Goal: Find specific page/section: Find specific page/section

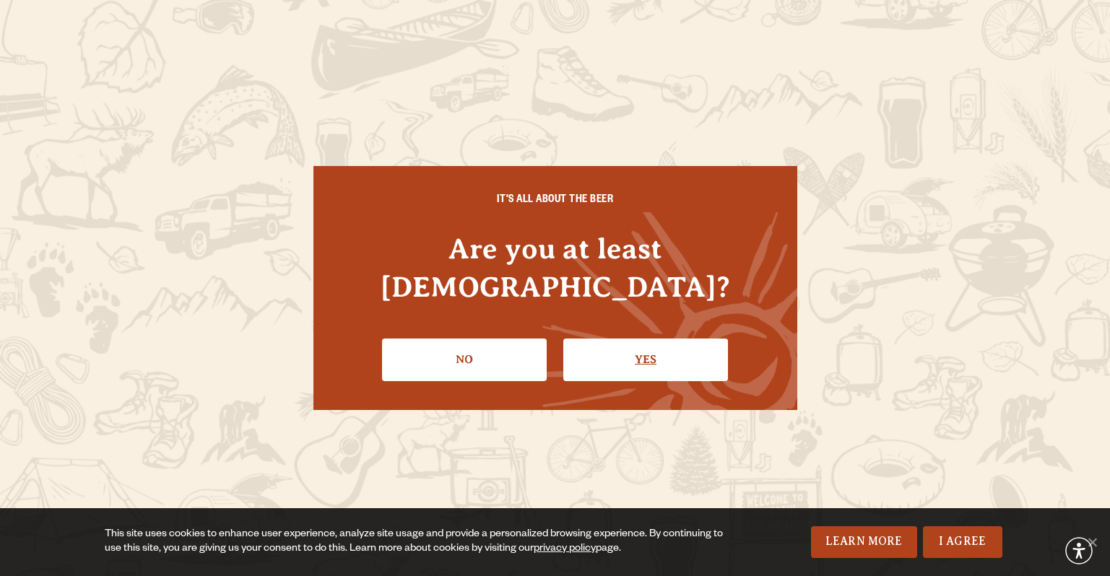
click at [674, 344] on link "Yes" at bounding box center [645, 360] width 165 height 42
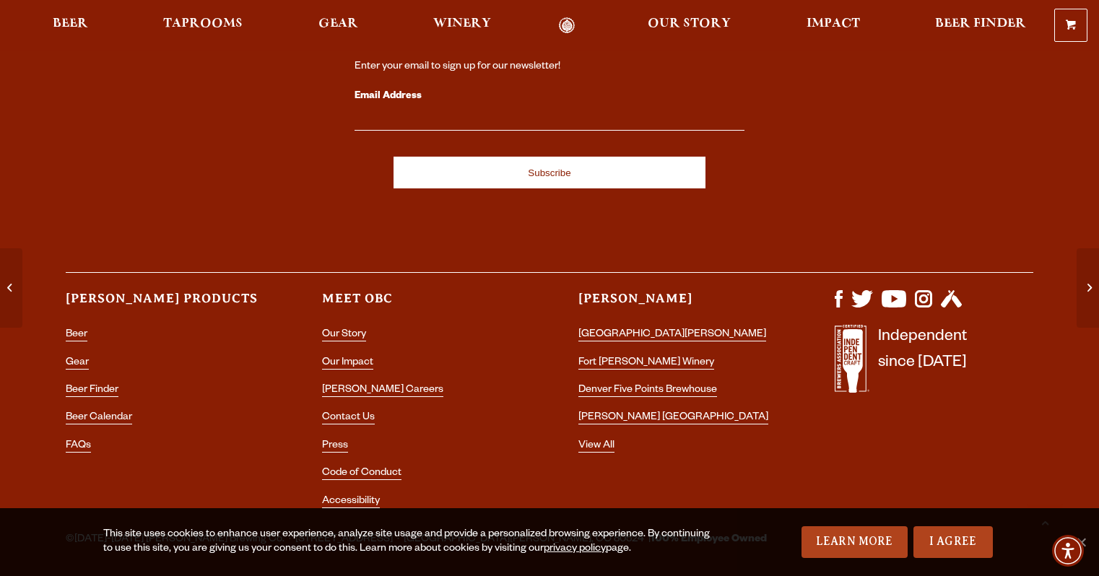
scroll to position [1093, 0]
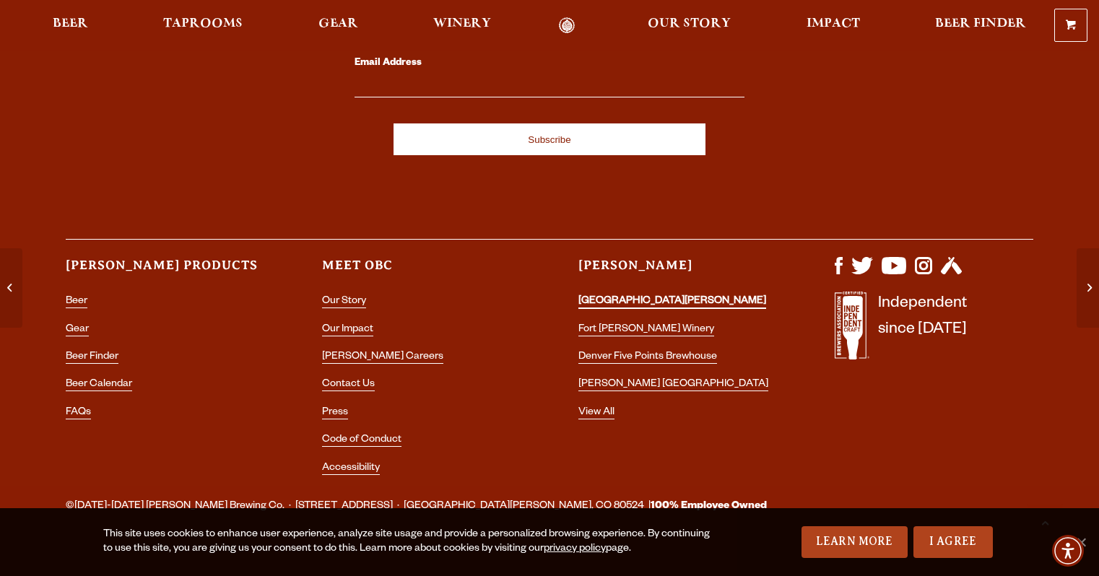
click at [670, 296] on link "[GEOGRAPHIC_DATA][PERSON_NAME]" at bounding box center [672, 302] width 188 height 13
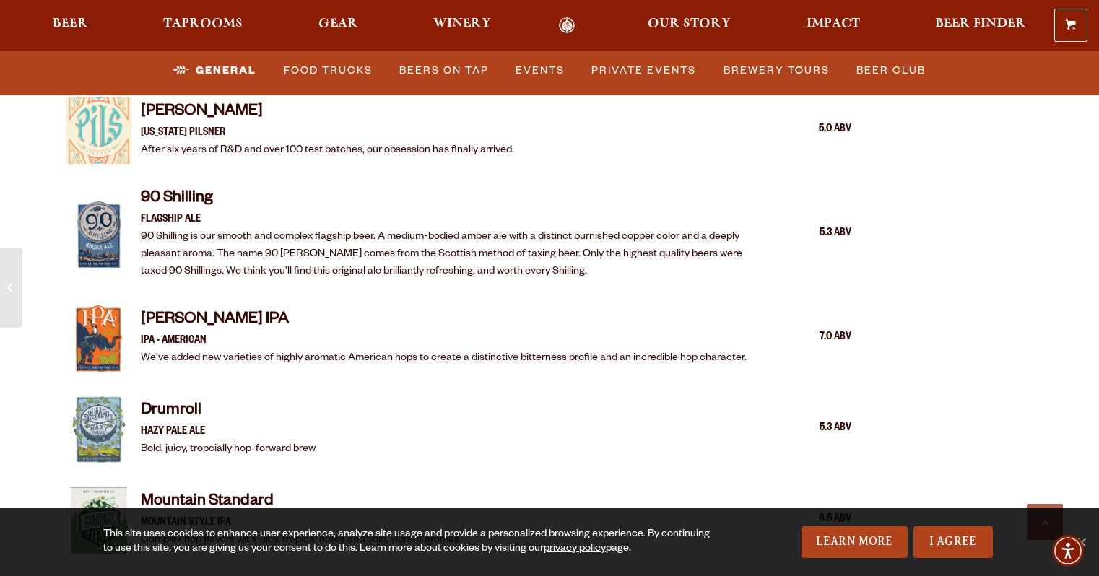
scroll to position [2166, 0]
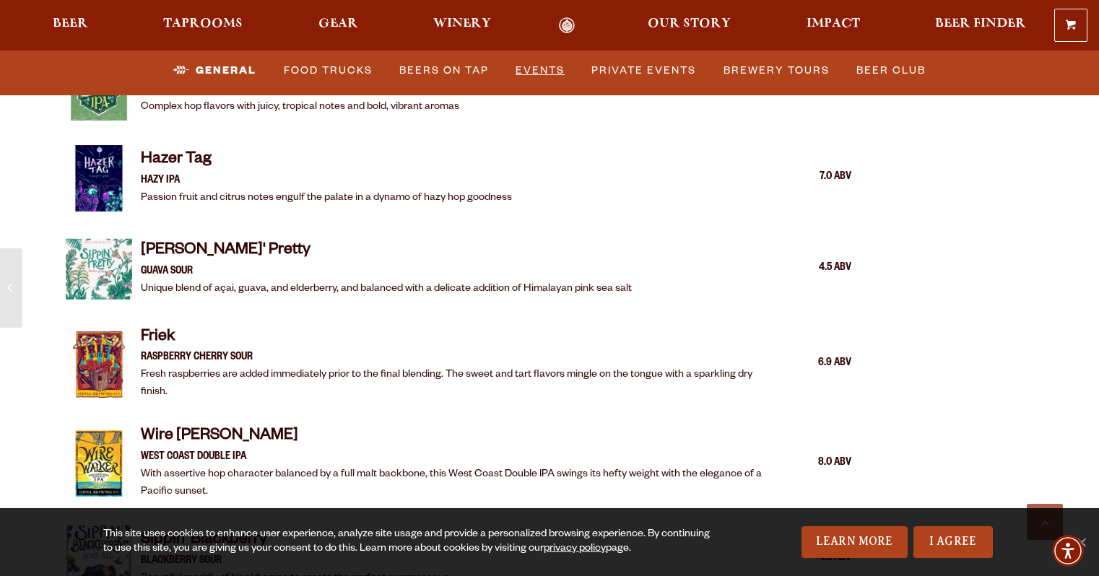
click at [528, 60] on link "Events" at bounding box center [540, 70] width 61 height 33
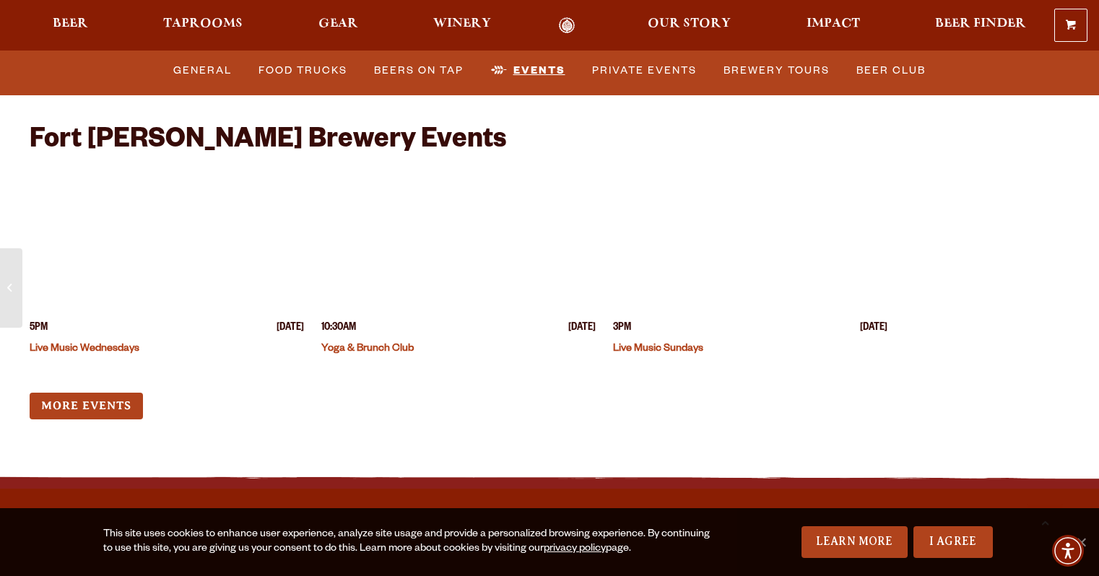
scroll to position [5570, 0]
